Goal: Information Seeking & Learning: Learn about a topic

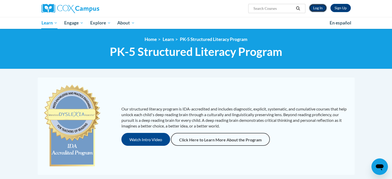
click at [315, 10] on link "Log In" at bounding box center [318, 8] width 18 height 8
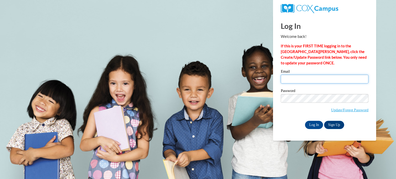
click at [307, 81] on input "Email" at bounding box center [325, 79] width 88 height 9
type input "rebecca.cummings@salem.k12.wi.us"
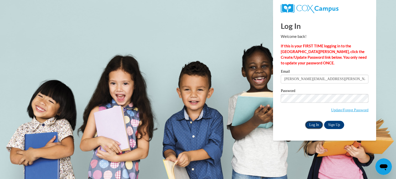
click at [311, 121] on input "Log In" at bounding box center [314, 125] width 18 height 8
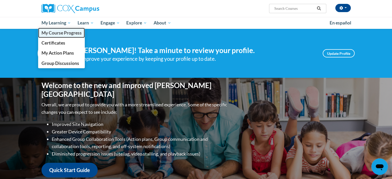
click at [55, 35] on span "My Course Progress" at bounding box center [61, 32] width 40 height 5
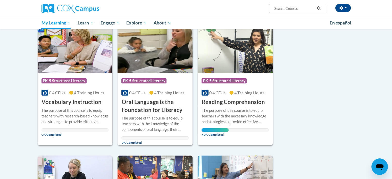
scroll to position [77, 0]
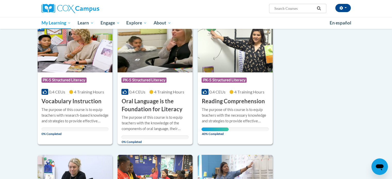
click at [231, 103] on h3 "Reading Comprehension" at bounding box center [232, 101] width 63 height 8
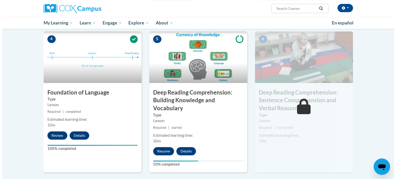
scroll to position [258, 0]
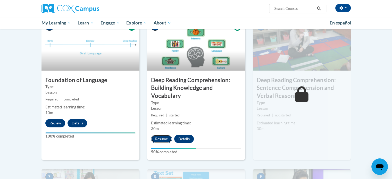
click at [161, 139] on button "Resume" at bounding box center [161, 139] width 21 height 8
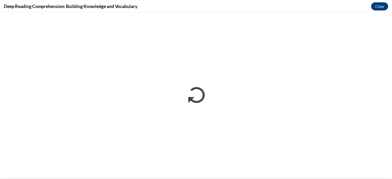
scroll to position [0, 0]
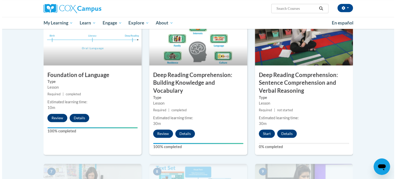
scroll to position [283, 0]
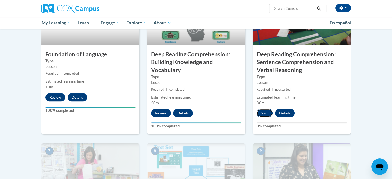
click at [264, 115] on button "Start" at bounding box center [265, 113] width 16 height 8
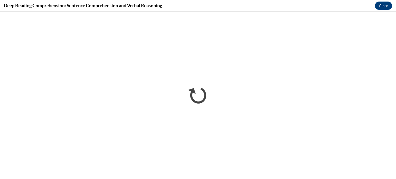
scroll to position [0, 0]
